Goal: Complete application form

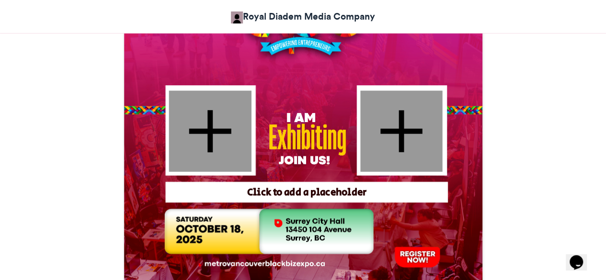
scroll to position [355, 0]
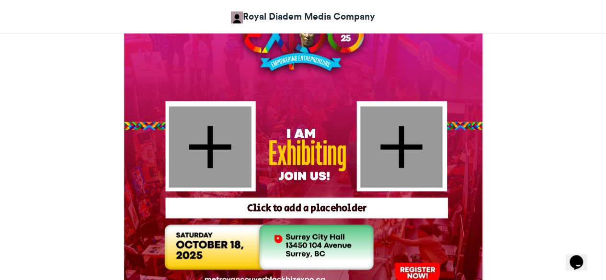
click at [208, 141] on div at bounding box center [210, 146] width 82 height 81
click at [209, 146] on div at bounding box center [210, 146] width 82 height 81
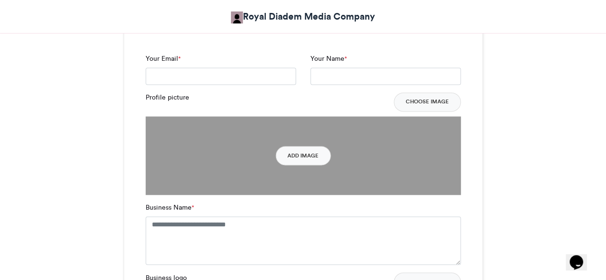
scroll to position [672, 0]
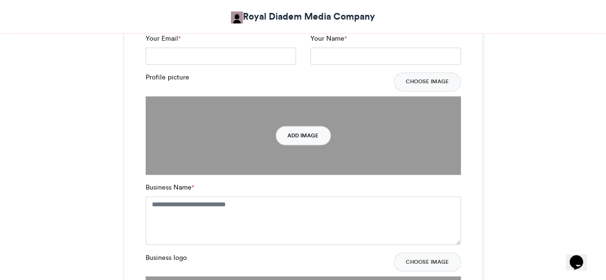
click at [303, 137] on button "Add Image" at bounding box center [302, 135] width 55 height 19
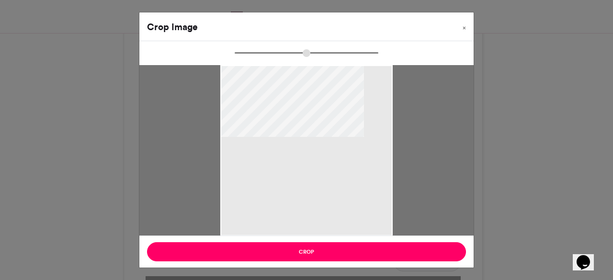
type input "******"
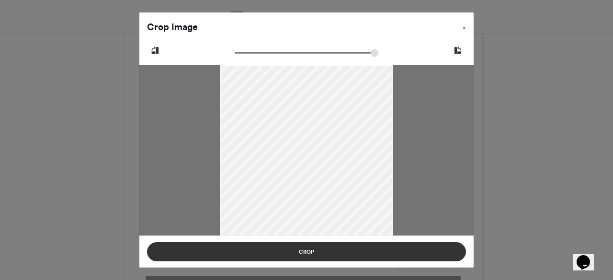
click at [295, 247] on button "Crop" at bounding box center [306, 251] width 319 height 19
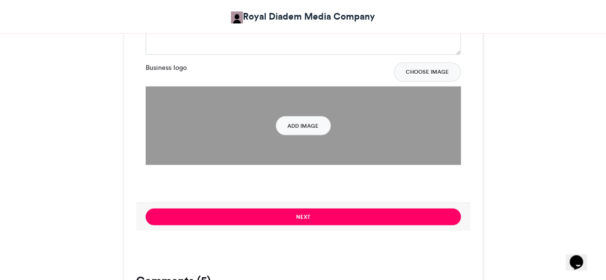
scroll to position [856, 0]
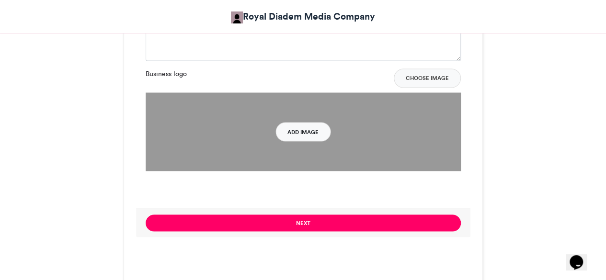
click at [318, 130] on button "Add Image" at bounding box center [302, 131] width 55 height 19
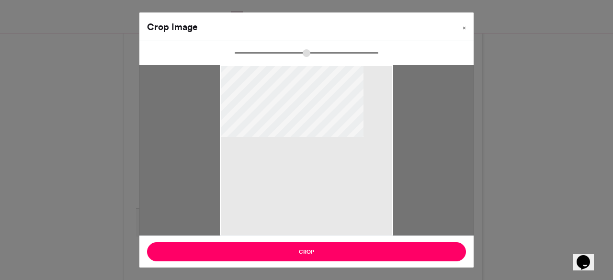
type input "******"
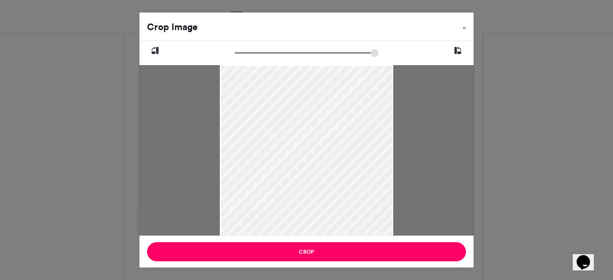
drag, startPoint x: 283, startPoint y: 149, endPoint x: 285, endPoint y: 182, distance: 32.6
click at [285, 182] on div at bounding box center [307, 183] width 174 height 254
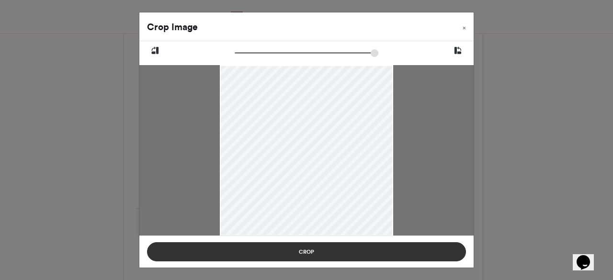
click at [284, 252] on button "Crop" at bounding box center [306, 251] width 319 height 19
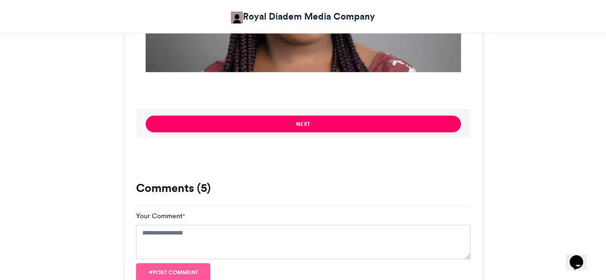
scroll to position [947, 0]
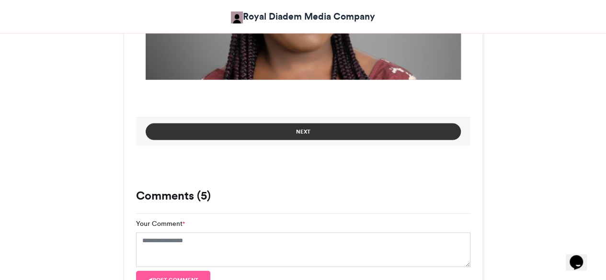
click at [397, 136] on button "Next" at bounding box center [303, 132] width 315 height 17
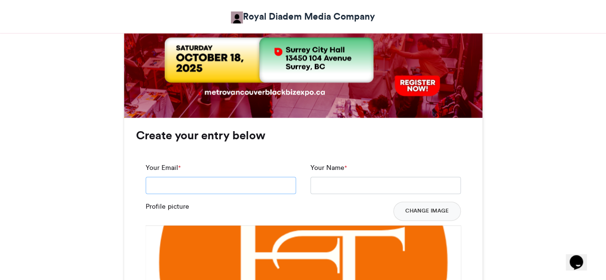
scroll to position [534, 0]
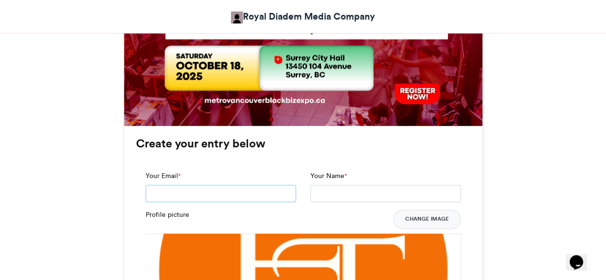
click at [226, 185] on input "Your Email *" at bounding box center [221, 193] width 150 height 17
type input "**********"
click at [325, 189] on input "Your Name *" at bounding box center [385, 193] width 150 height 17
type input "**********"
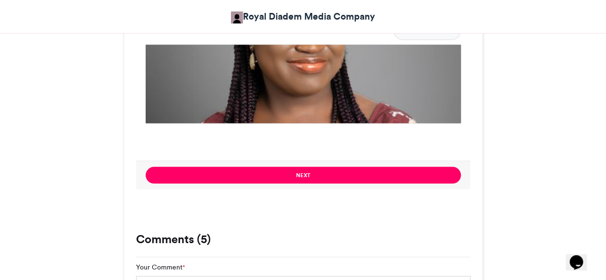
scroll to position [936, 0]
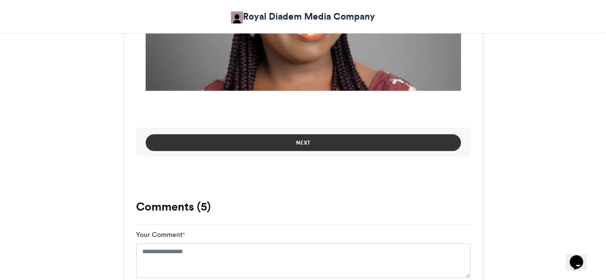
click at [405, 145] on button "Next" at bounding box center [303, 143] width 315 height 17
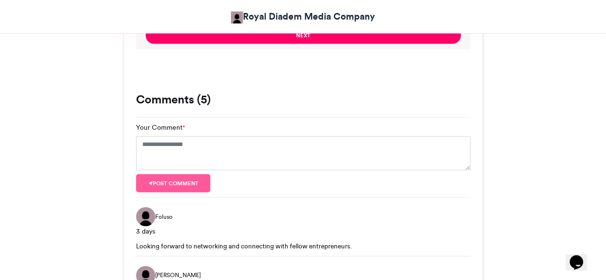
scroll to position [1052, 0]
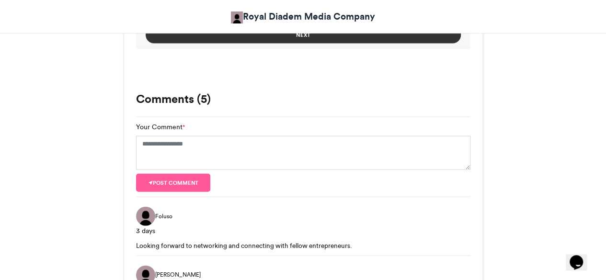
type textarea "**********"
click at [367, 34] on button "Next" at bounding box center [303, 35] width 315 height 17
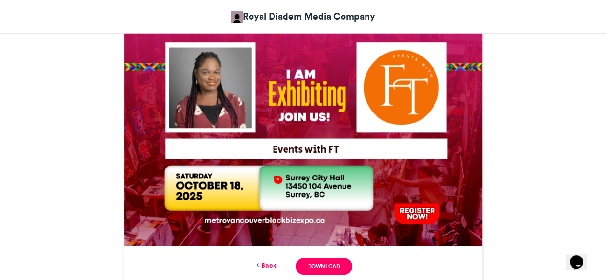
scroll to position [450, 0]
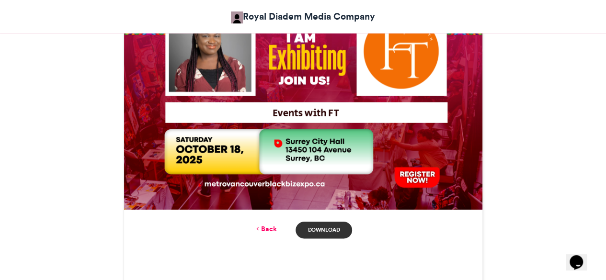
click at [324, 228] on link "Download" at bounding box center [324, 230] width 56 height 17
click at [268, 229] on link "Back" at bounding box center [265, 229] width 23 height 10
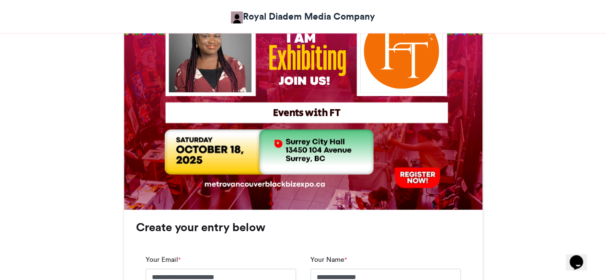
scroll to position [843, 0]
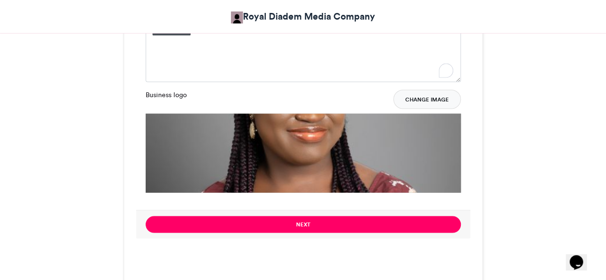
click at [428, 97] on button "Change Image" at bounding box center [427, 99] width 68 height 19
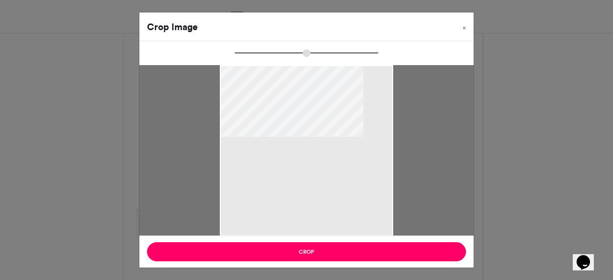
type input "******"
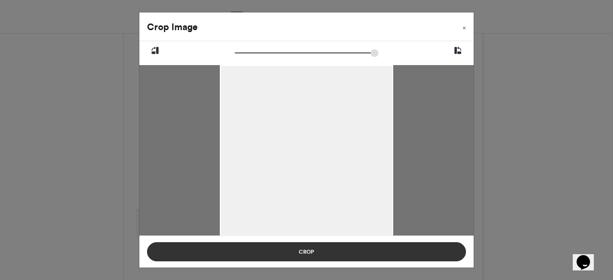
click at [315, 248] on button "Crop" at bounding box center [306, 251] width 319 height 19
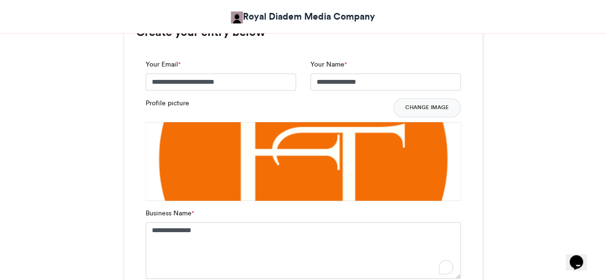
scroll to position [644, 0]
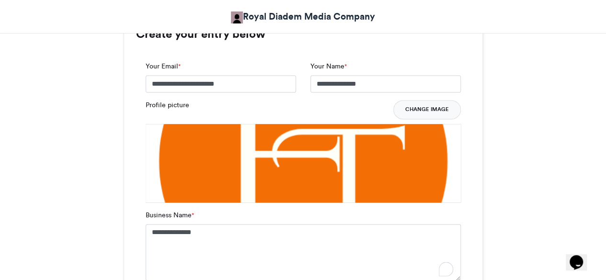
click at [441, 112] on button "Change Image" at bounding box center [427, 109] width 68 height 19
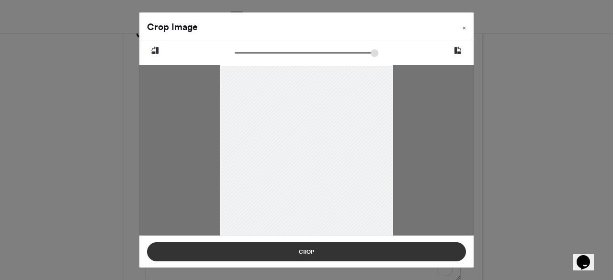
click at [356, 248] on button "Crop" at bounding box center [306, 251] width 319 height 19
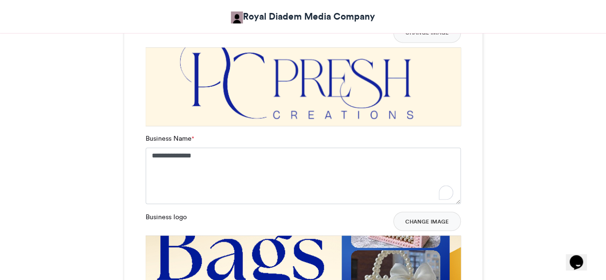
scroll to position [573, 0]
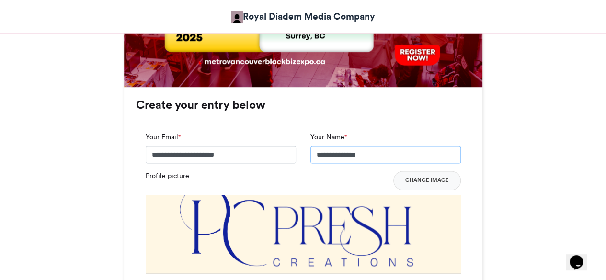
drag, startPoint x: 375, startPoint y: 159, endPoint x: 295, endPoint y: 152, distance: 80.3
click at [295, 152] on div "**********" at bounding box center [303, 151] width 330 height 39
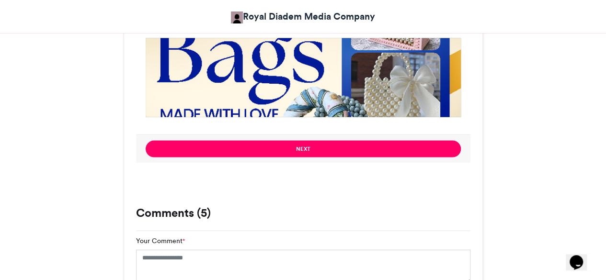
scroll to position [912, 0]
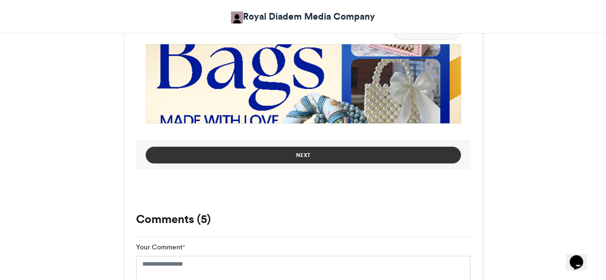
type input "**********"
click at [419, 152] on button "Next" at bounding box center [303, 155] width 315 height 17
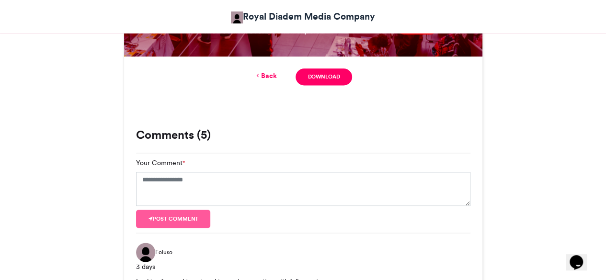
scroll to position [569, 0]
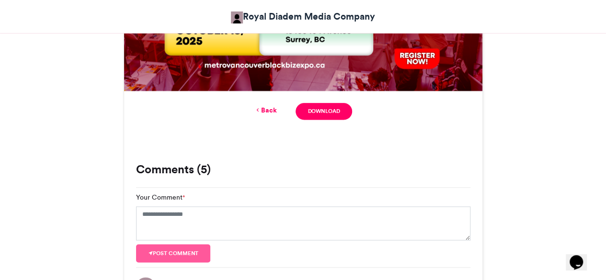
click at [278, 110] on div "Back Download" at bounding box center [303, 111] width 334 height 17
click at [267, 110] on link "Back" at bounding box center [265, 110] width 23 height 10
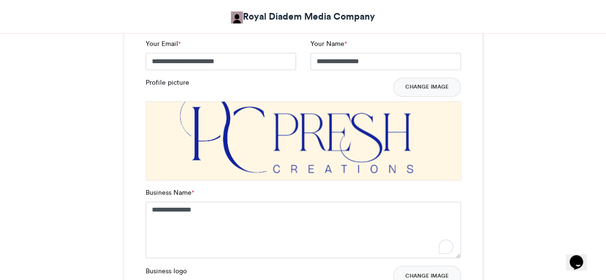
scroll to position [664, 0]
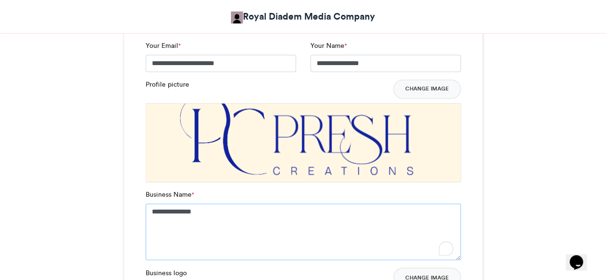
drag, startPoint x: 231, startPoint y: 215, endPoint x: 149, endPoint y: 206, distance: 82.4
click at [149, 206] on textarea "**********" at bounding box center [303, 232] width 315 height 57
drag, startPoint x: 385, startPoint y: 67, endPoint x: 299, endPoint y: 57, distance: 85.8
click at [299, 57] on div "**********" at bounding box center [303, 60] width 330 height 39
drag, startPoint x: 198, startPoint y: 219, endPoint x: 123, endPoint y: 208, distance: 76.5
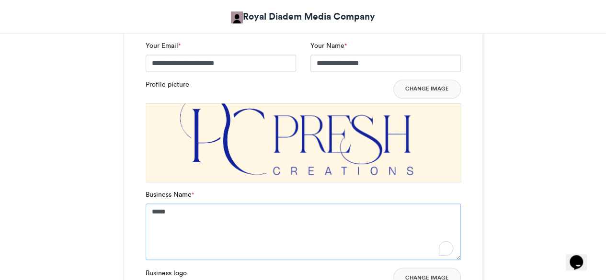
click at [123, 208] on div "BlackBiz Expo 2025 Exhibitors Royal Diadem Media Company [DATE] 124 Views 40 En…" at bounding box center [303, 184] width 546 height 1391
paste textarea "**********"
type textarea "**********"
click at [600, 139] on div "BlackBiz Expo 2025 Exhibitors Royal Diadem Media Company [DATE] 124" at bounding box center [303, 184] width 606 height 1437
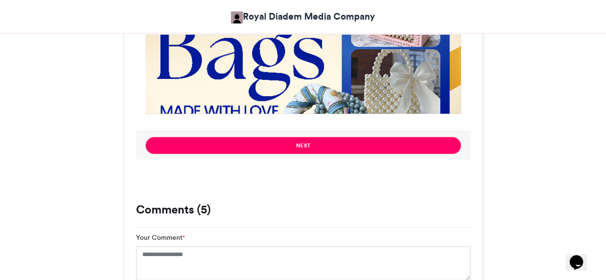
scroll to position [911, 0]
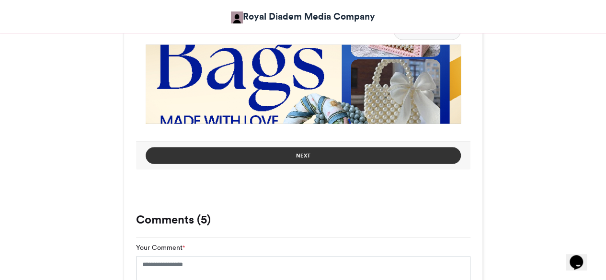
click at [371, 149] on button "Next" at bounding box center [303, 156] width 315 height 17
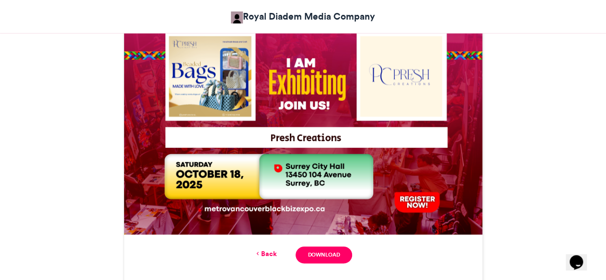
scroll to position [446, 0]
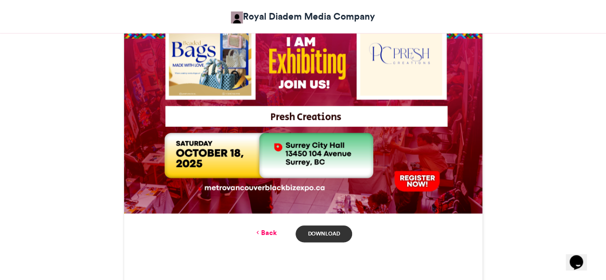
click at [334, 235] on link "Download" at bounding box center [324, 234] width 56 height 17
click at [261, 235] on link "Back" at bounding box center [265, 233] width 23 height 10
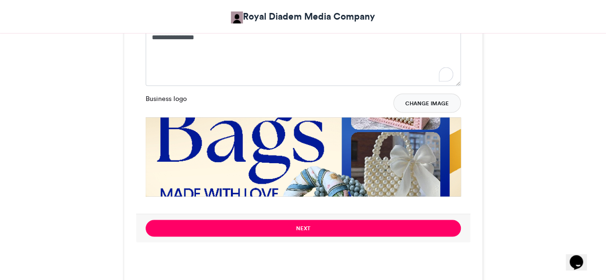
click at [424, 102] on button "Change Image" at bounding box center [427, 102] width 68 height 19
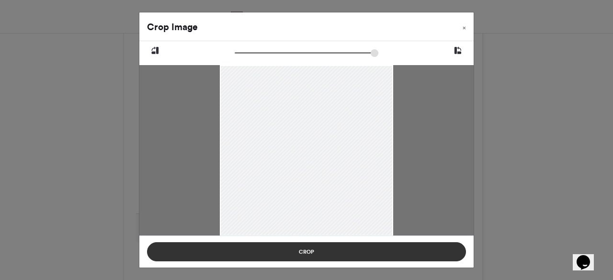
click at [338, 253] on button "Crop" at bounding box center [306, 251] width 319 height 19
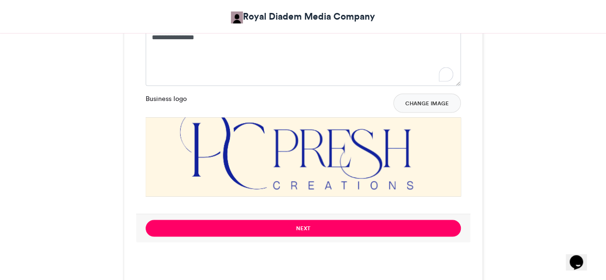
drag, startPoint x: 613, startPoint y: 170, endPoint x: 578, endPoint y: 14, distance: 160.0
click at [578, 14] on header "Royal Diadem Media Company" at bounding box center [303, 16] width 606 height 33
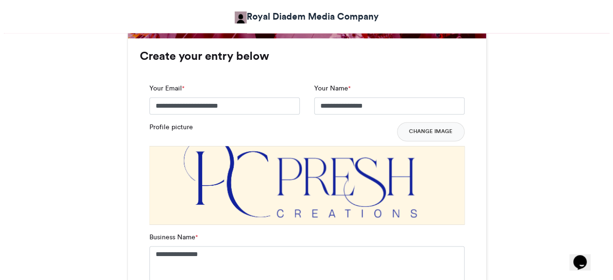
scroll to position [600, 0]
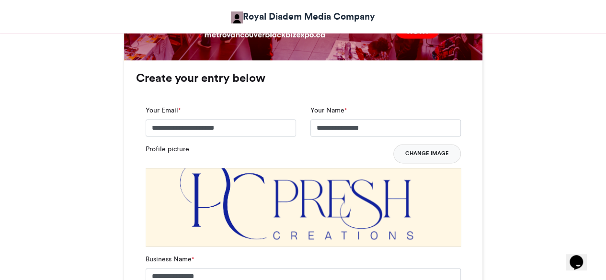
click at [434, 154] on button "Change Image" at bounding box center [427, 153] width 68 height 19
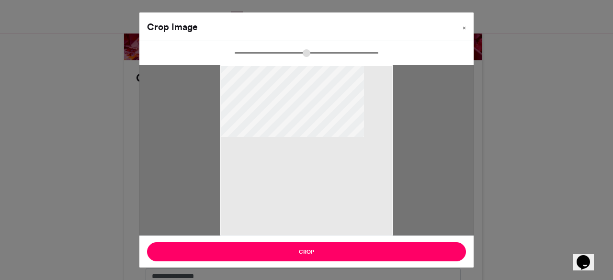
type input "******"
